Goal: Check status: Check status

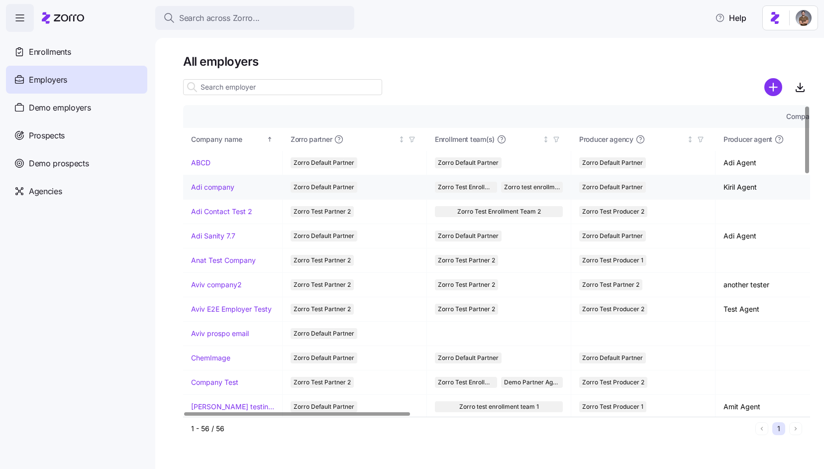
click at [218, 188] on link "Adi company" at bounding box center [212, 187] width 43 height 10
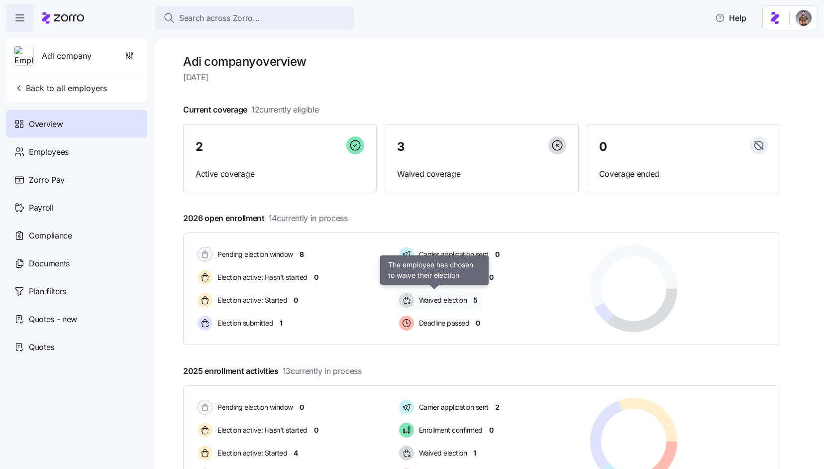
click at [421, 302] on span "Waived election" at bounding box center [441, 300] width 51 height 10
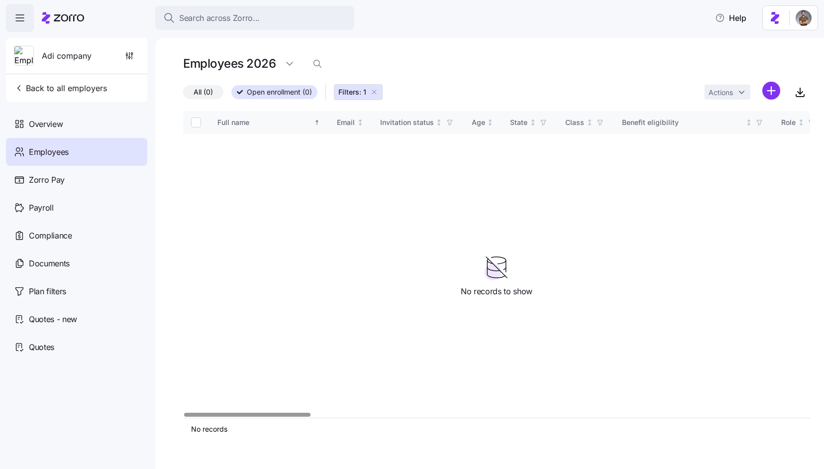
click at [377, 90] on icon "button" at bounding box center [374, 92] width 8 height 8
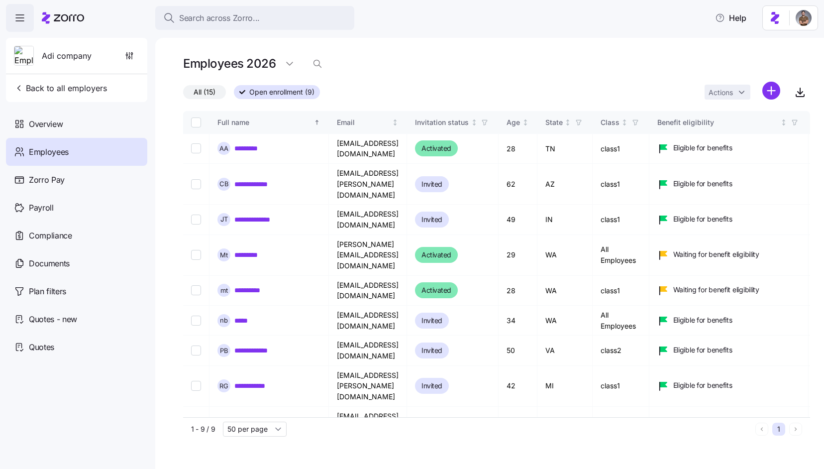
click at [207, 95] on span "All (15)" at bounding box center [205, 92] width 22 height 13
click at [183, 95] on input "All (15)" at bounding box center [183, 95] width 0 height 0
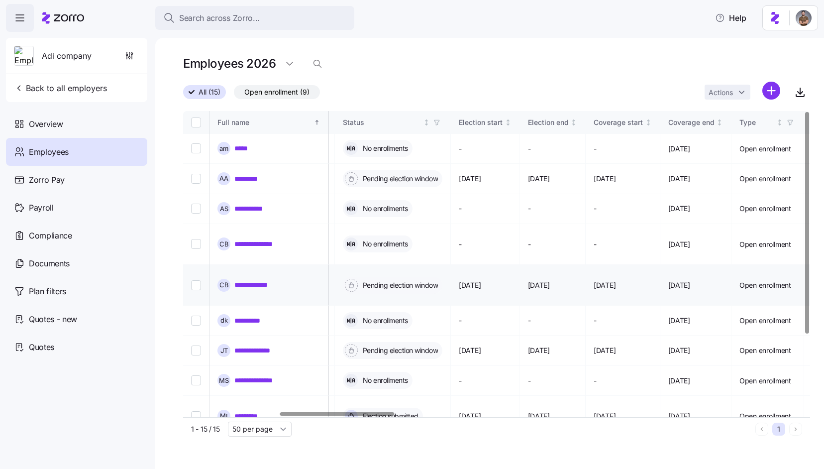
scroll to position [0, 440]
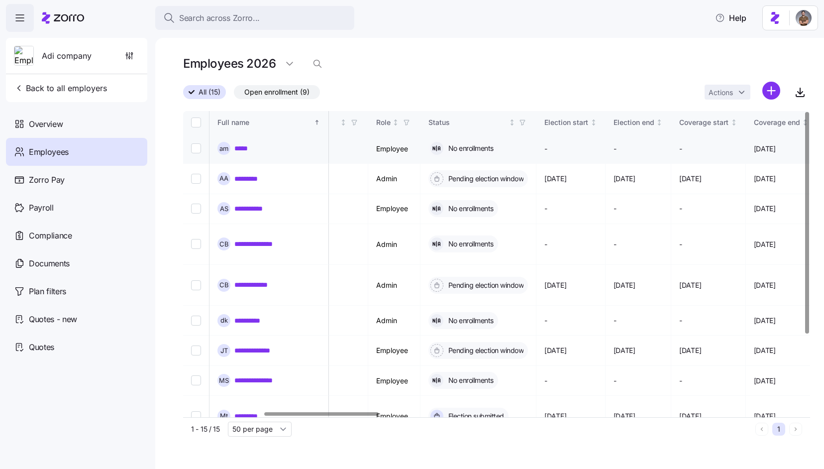
click at [241, 143] on link "*****" at bounding box center [243, 148] width 18 height 10
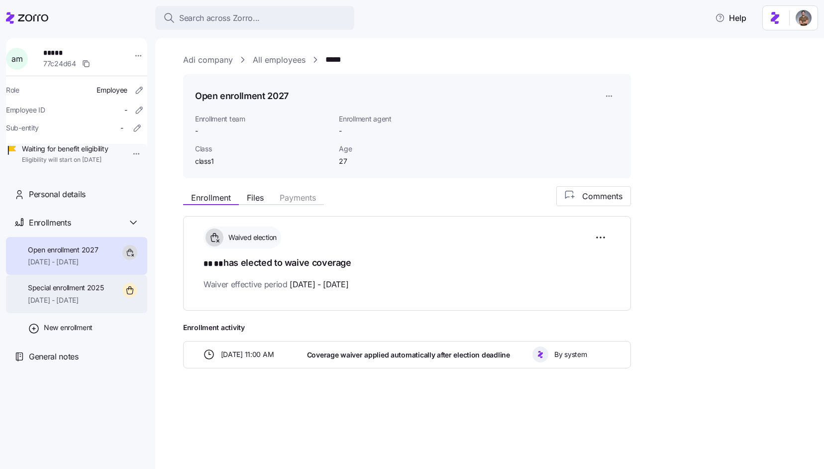
click at [107, 312] on div "Special enrollment 2025 12/01/2025 - 12/31/2025" at bounding box center [76, 294] width 141 height 38
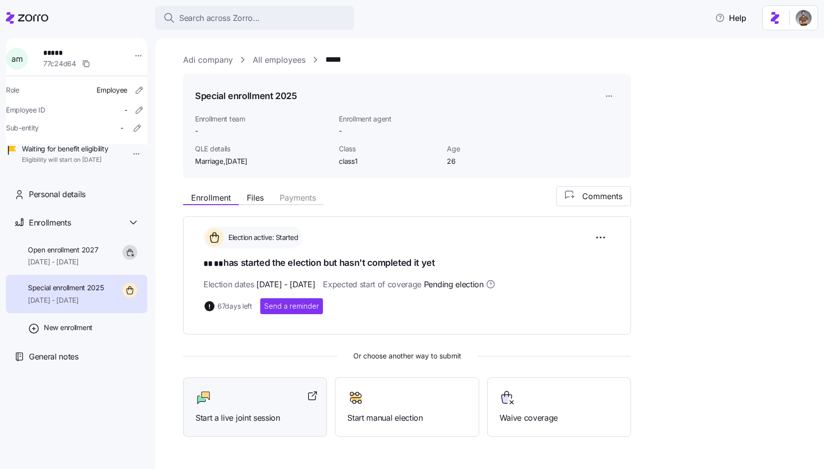
click at [275, 402] on div at bounding box center [255, 398] width 119 height 16
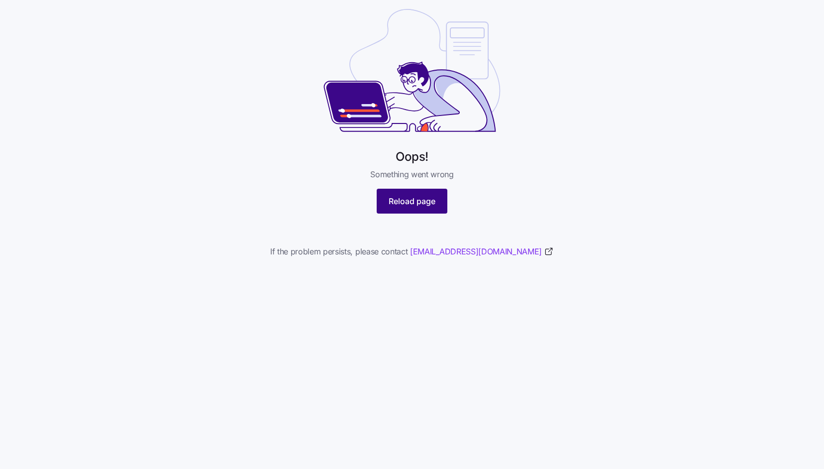
click at [440, 201] on button "Reload page" at bounding box center [412, 201] width 71 height 25
